Goal: Entertainment & Leisure: Browse casually

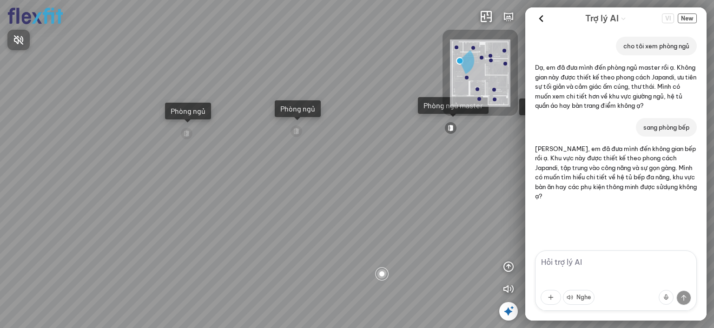
click at [450, 163] on div at bounding box center [357, 164] width 714 height 328
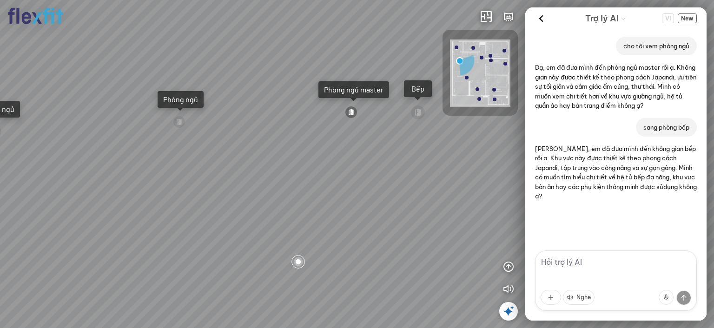
drag, startPoint x: 446, startPoint y: 149, endPoint x: 361, endPoint y: 133, distance: 87.1
click at [360, 133] on div "Ban công Bếp Phòng ngủ master Phòng ngủ Phòng ngủ" at bounding box center [357, 164] width 714 height 328
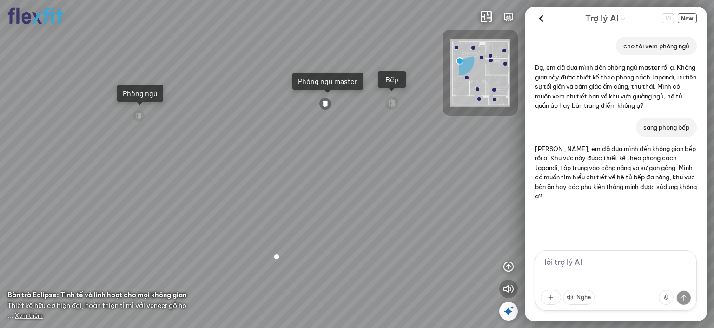
click at [508, 285] on icon "button" at bounding box center [508, 289] width 11 height 11
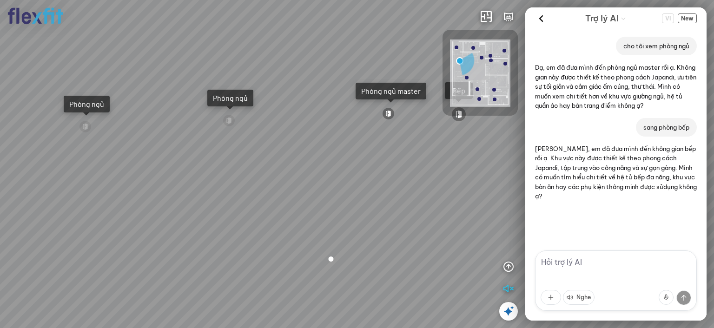
drag, startPoint x: 383, startPoint y: 212, endPoint x: 396, endPoint y: 214, distance: 13.2
click at [431, 219] on div "Ban công Bếp Phòng ngủ master Phòng ngủ Phòng ngủ" at bounding box center [357, 164] width 714 height 328
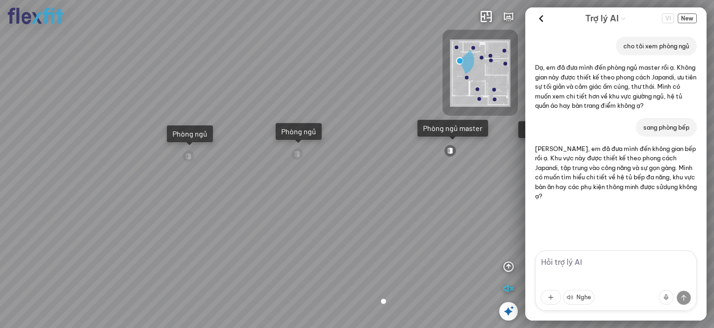
drag, startPoint x: 420, startPoint y: 216, endPoint x: 467, endPoint y: 247, distance: 56.4
click at [467, 247] on div "Ban công Bếp Phòng ngủ master Phòng ngủ Phòng ngủ" at bounding box center [357, 164] width 714 height 328
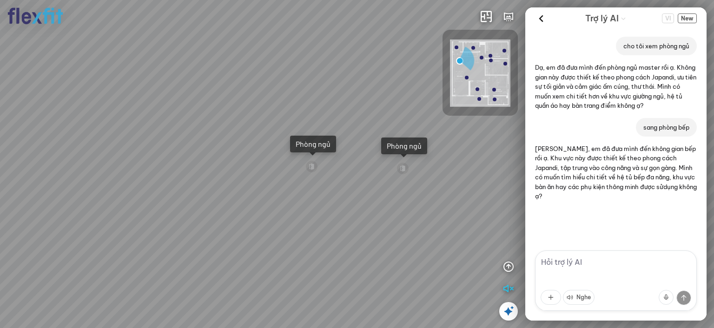
click at [368, 186] on div "Ban công Bếp Phòng ngủ master Phòng ngủ Phòng ngủ" at bounding box center [357, 164] width 714 height 328
click at [319, 143] on div "Phòng ngủ" at bounding box center [313, 143] width 35 height 9
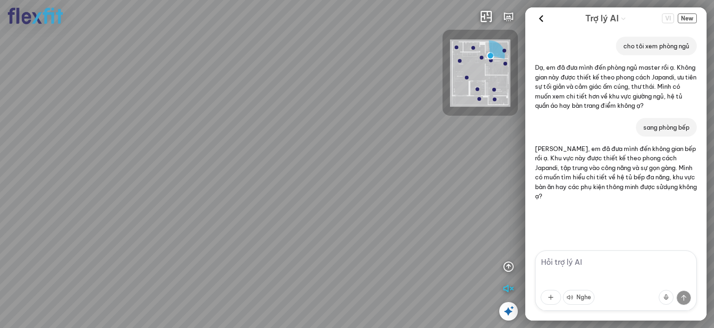
click at [456, 144] on div at bounding box center [357, 164] width 714 height 328
drag, startPoint x: 322, startPoint y: 157, endPoint x: 389, endPoint y: 136, distance: 70.6
click at [389, 137] on div at bounding box center [357, 164] width 714 height 328
drag, startPoint x: 337, startPoint y: 145, endPoint x: 299, endPoint y: 42, distance: 109.8
click at [299, 42] on div at bounding box center [357, 164] width 714 height 328
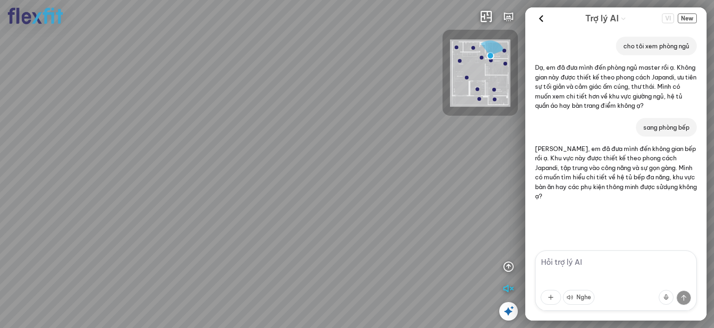
drag, startPoint x: 368, startPoint y: 79, endPoint x: 305, endPoint y: 105, distance: 67.8
click at [272, 111] on div at bounding box center [357, 164] width 714 height 328
drag, startPoint x: 360, startPoint y: 96, endPoint x: 340, endPoint y: 126, distance: 35.6
click at [340, 126] on div at bounding box center [357, 164] width 714 height 328
drag, startPoint x: 335, startPoint y: 124, endPoint x: 258, endPoint y: 117, distance: 77.5
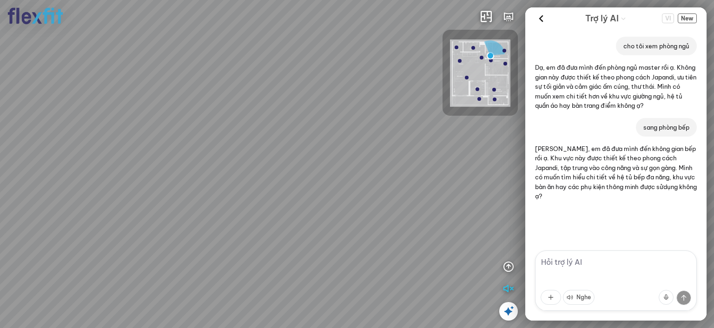
click at [268, 117] on div at bounding box center [357, 164] width 714 height 328
click at [265, 133] on div at bounding box center [357, 164] width 714 height 328
click at [124, 119] on div at bounding box center [357, 164] width 714 height 328
drag, startPoint x: 173, startPoint y: 133, endPoint x: 222, endPoint y: 139, distance: 49.7
click at [104, 124] on div at bounding box center [357, 164] width 714 height 328
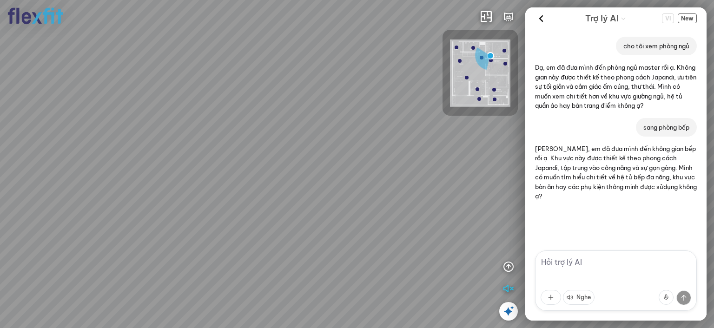
drag, startPoint x: 223, startPoint y: 131, endPoint x: 272, endPoint y: 131, distance: 48.8
click at [144, 128] on div at bounding box center [357, 164] width 714 height 328
click at [467, 64] on img at bounding box center [480, 73] width 60 height 67
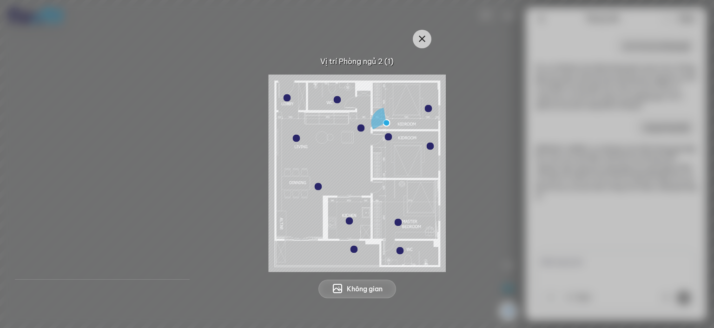
click at [331, 150] on img at bounding box center [357, 173] width 177 height 198
click at [425, 37] on icon "button" at bounding box center [422, 38] width 11 height 11
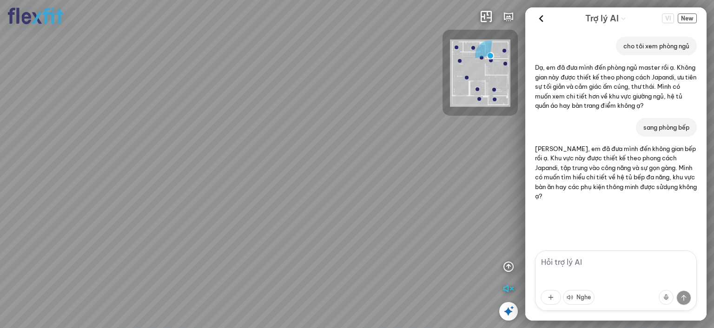
drag, startPoint x: 356, startPoint y: 154, endPoint x: 284, endPoint y: 185, distance: 77.9
click at [284, 184] on div at bounding box center [357, 164] width 714 height 328
drag, startPoint x: 357, startPoint y: 150, endPoint x: 316, endPoint y: 190, distance: 56.9
click at [316, 189] on div at bounding box center [357, 164] width 714 height 328
drag, startPoint x: 446, startPoint y: 143, endPoint x: 327, endPoint y: 158, distance: 120.0
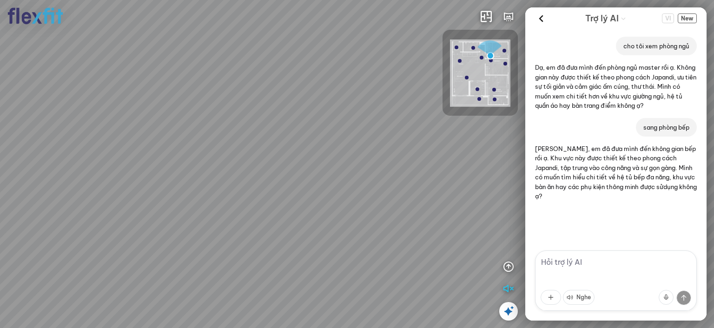
click at [327, 158] on div at bounding box center [357, 164] width 714 height 328
drag, startPoint x: 355, startPoint y: 158, endPoint x: 345, endPoint y: 162, distance: 11.2
click at [345, 162] on div at bounding box center [357, 164] width 714 height 328
drag, startPoint x: 402, startPoint y: 149, endPoint x: 367, endPoint y: 172, distance: 41.7
click at [367, 172] on div at bounding box center [357, 164] width 714 height 328
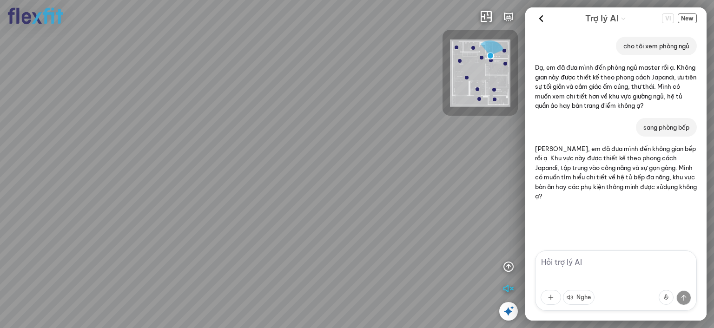
drag, startPoint x: 492, startPoint y: 55, endPoint x: 482, endPoint y: 67, distance: 15.8
click at [482, 67] on img at bounding box center [480, 73] width 60 height 67
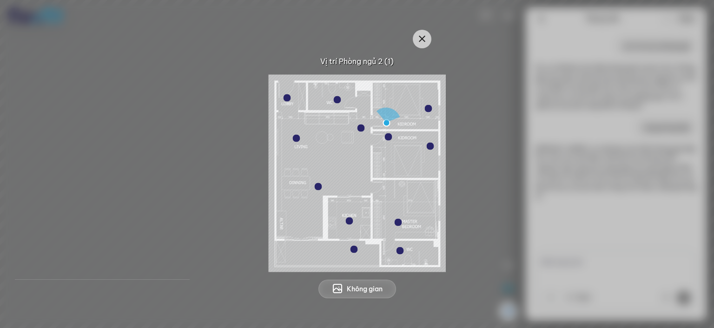
click at [405, 102] on img at bounding box center [357, 173] width 177 height 198
click at [330, 179] on img at bounding box center [357, 173] width 177 height 198
click at [296, 180] on img at bounding box center [357, 173] width 177 height 198
click at [370, 290] on span "Không gian" at bounding box center [365, 289] width 36 height 9
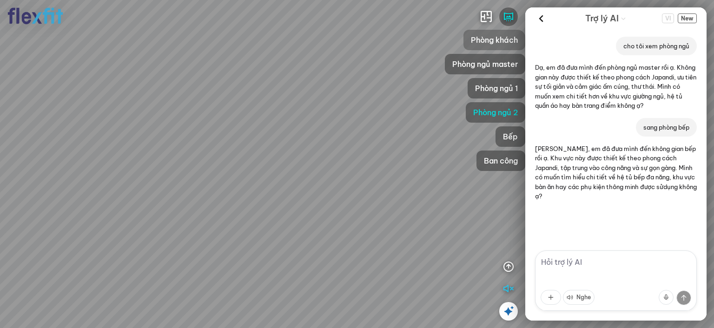
click at [503, 44] on span "Phòng khách" at bounding box center [494, 39] width 47 height 11
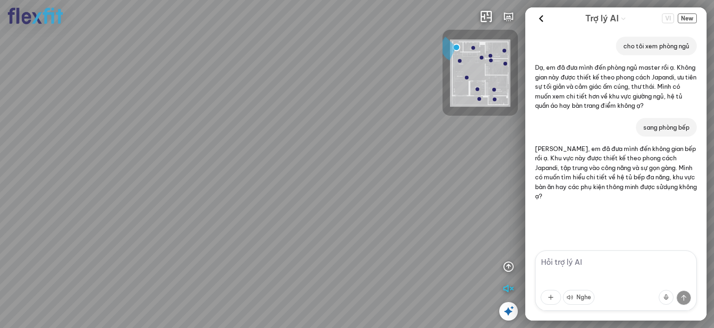
click at [400, 154] on div at bounding box center [357, 164] width 714 height 328
drag, startPoint x: 389, startPoint y: 174, endPoint x: 365, endPoint y: 181, distance: 24.1
click at [365, 178] on div at bounding box center [357, 164] width 714 height 328
click at [279, 274] on div at bounding box center [357, 164] width 714 height 328
drag, startPoint x: 355, startPoint y: 153, endPoint x: 389, endPoint y: 158, distance: 34.2
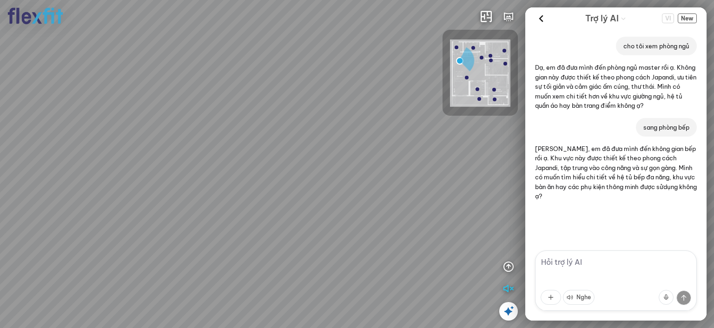
click at [389, 158] on div "Ban công Bếp Phòng ngủ master Phòng ngủ Phòng ngủ" at bounding box center [357, 164] width 714 height 328
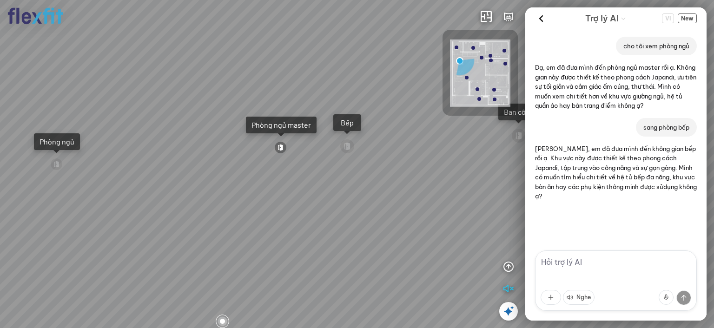
drag, startPoint x: 319, startPoint y: 168, endPoint x: 107, endPoint y: 176, distance: 211.2
click at [107, 176] on div "Ban công Bếp Phòng ngủ master Phòng ngủ Phòng ngủ" at bounding box center [357, 164] width 714 height 328
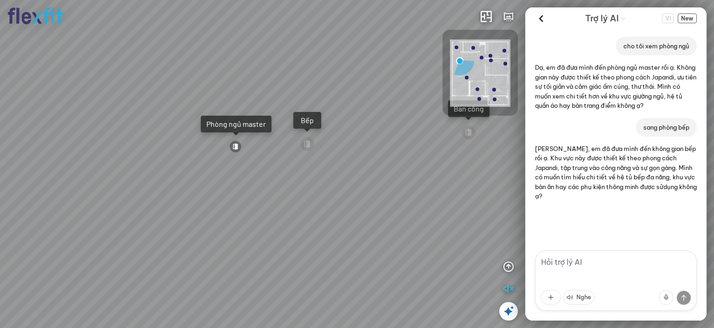
drag, startPoint x: 288, startPoint y: 165, endPoint x: 141, endPoint y: 152, distance: 147.5
click at [141, 152] on div "Ban công Bếp Phòng ngủ master Phòng ngủ Phòng ngủ" at bounding box center [357, 164] width 714 height 328
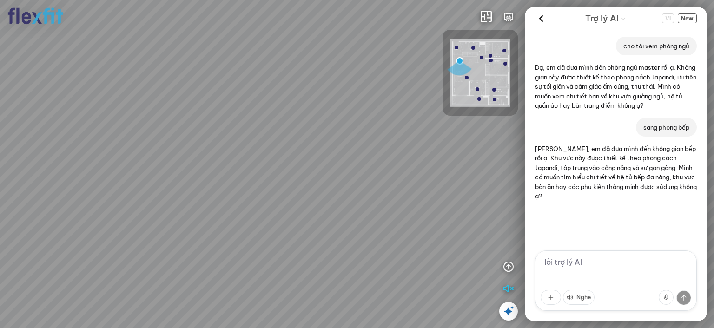
drag, startPoint x: 196, startPoint y: 152, endPoint x: 260, endPoint y: 163, distance: 65.2
click at [296, 170] on div "Ban công Bếp Phòng ngủ master Phòng ngủ Phòng ngủ" at bounding box center [357, 164] width 714 height 328
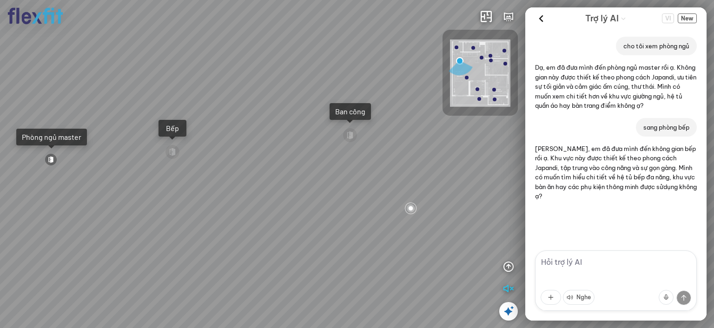
drag, startPoint x: 268, startPoint y: 163, endPoint x: 276, endPoint y: 165, distance: 8.0
click at [276, 165] on div "Ban công Bếp Phòng ngủ master Phòng ngủ Phòng ngủ" at bounding box center [357, 164] width 714 height 328
